Goal: Use online tool/utility: Utilize a website feature to perform a specific function

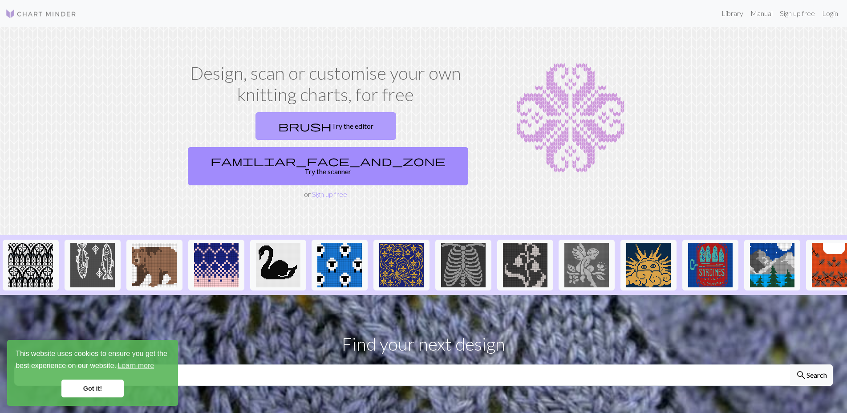
click at [278, 124] on span "brush" at bounding box center [304, 126] width 53 height 12
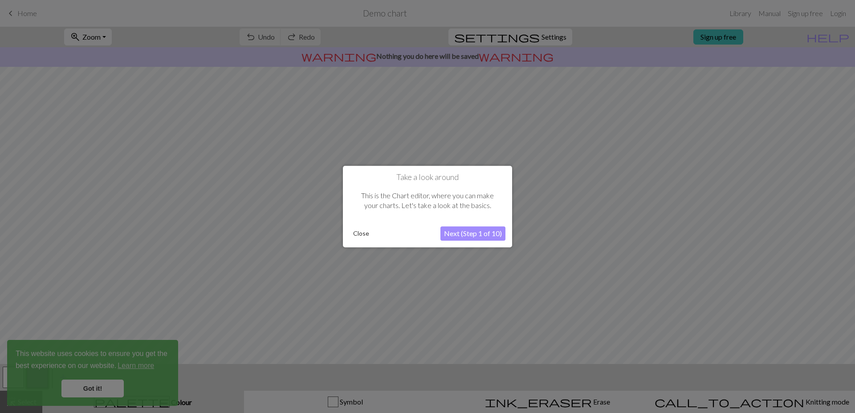
click at [480, 236] on button "Next (Step 1 of 10)" at bounding box center [472, 233] width 65 height 14
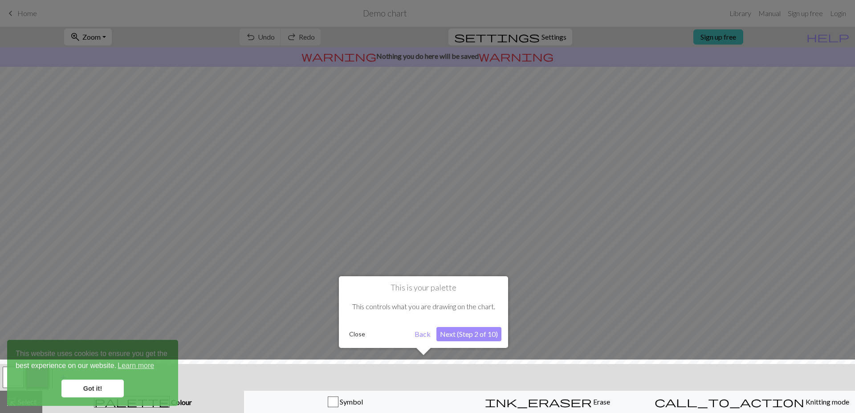
click at [480, 236] on div at bounding box center [427, 206] width 855 height 413
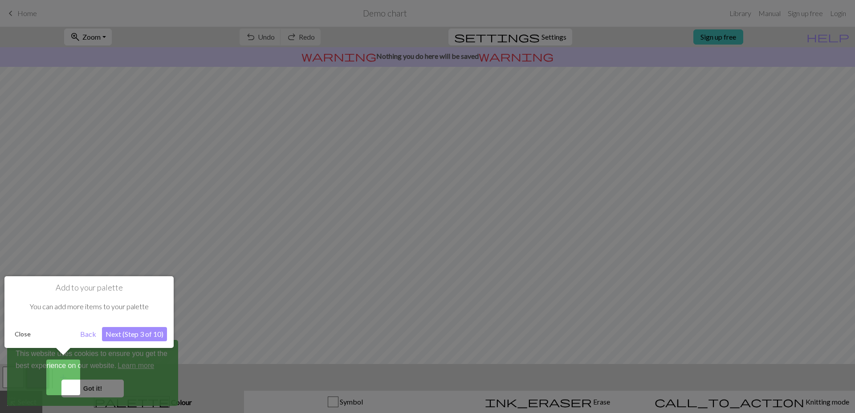
click at [504, 271] on div at bounding box center [427, 206] width 855 height 413
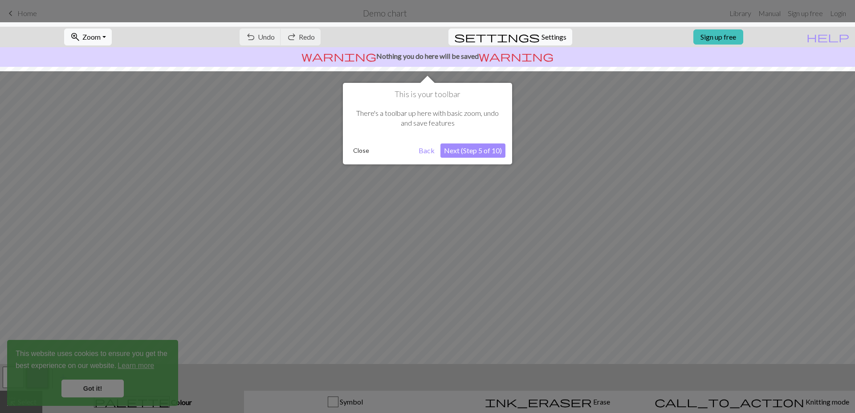
click at [498, 274] on div at bounding box center [427, 206] width 855 height 413
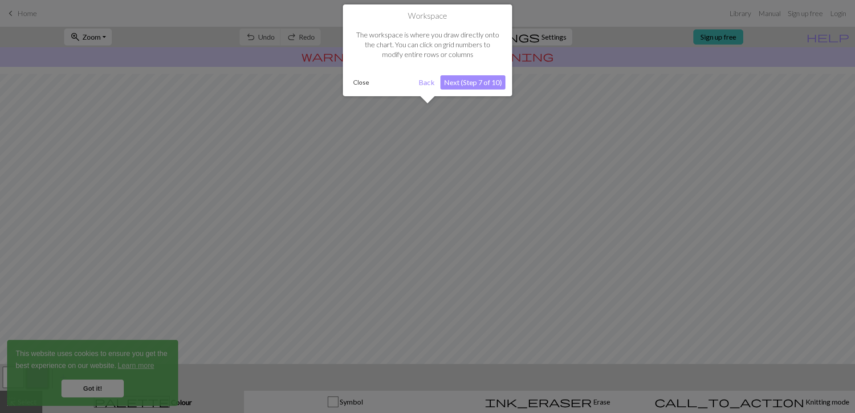
scroll to position [36, 0]
click at [492, 276] on div at bounding box center [427, 206] width 855 height 413
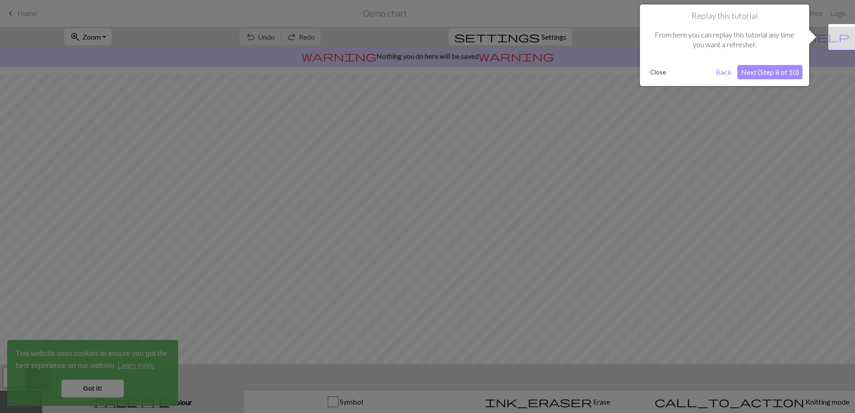
click at [492, 276] on div at bounding box center [427, 206] width 855 height 413
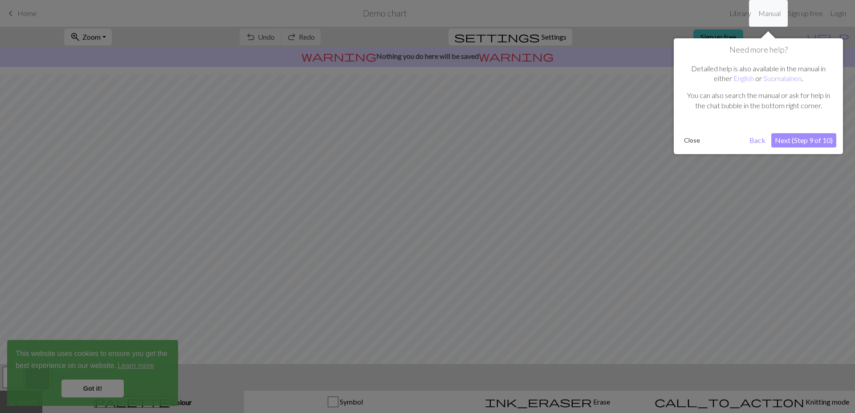
click at [492, 276] on div at bounding box center [427, 206] width 855 height 413
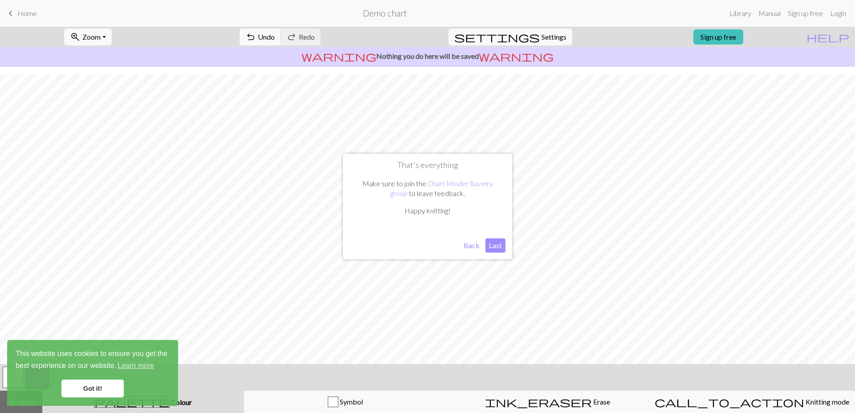
click at [499, 248] on button "Last" at bounding box center [495, 245] width 20 height 14
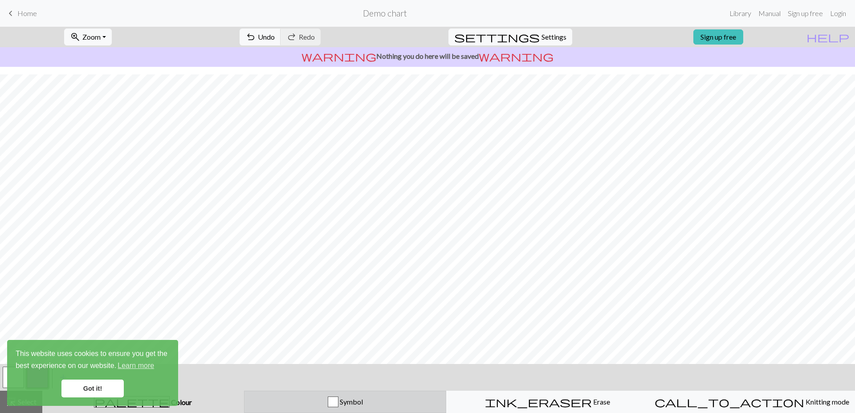
click at [344, 403] on span "Symbol" at bounding box center [350, 401] width 24 height 8
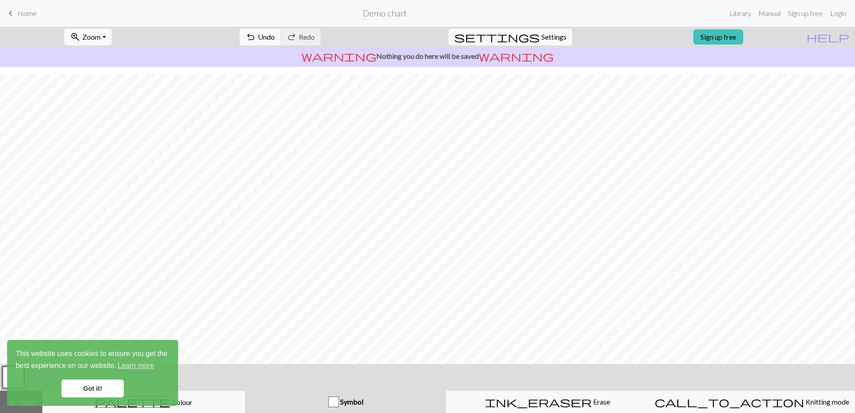
click at [325, 402] on div "Symbol" at bounding box center [345, 401] width 191 height 11
click at [333, 402] on div "button" at bounding box center [333, 401] width 11 height 11
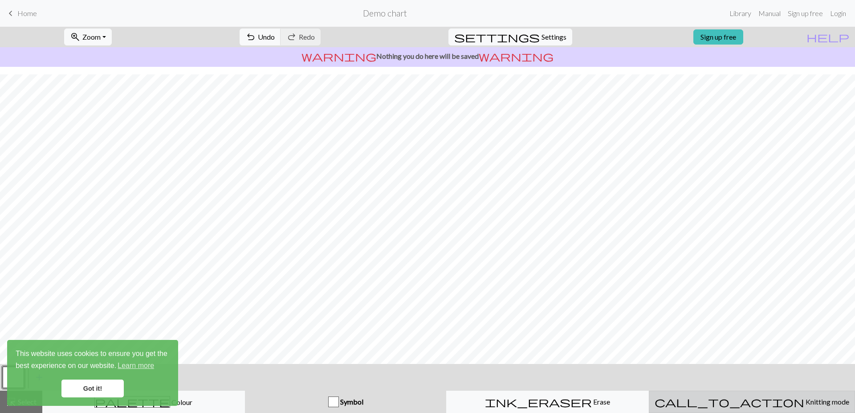
click at [769, 406] on div "call_to_action Knitting mode Knitting mode" at bounding box center [751, 401] width 195 height 11
